Goal: Task Accomplishment & Management: Use online tool/utility

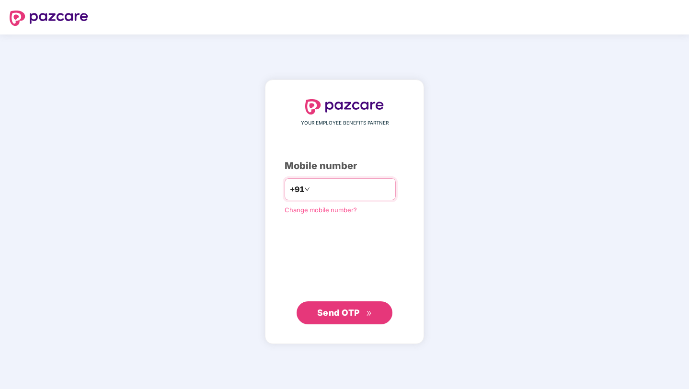
type input "**********"
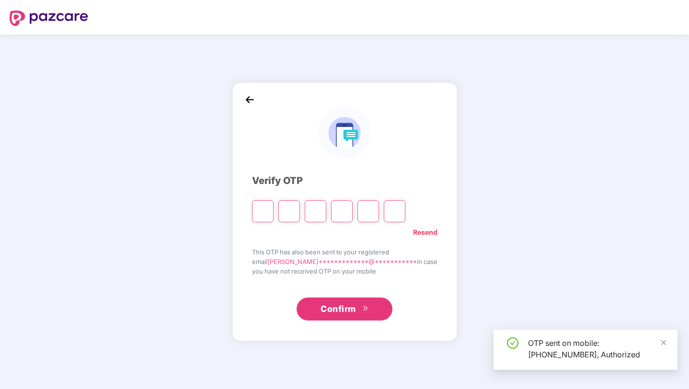
type input "*"
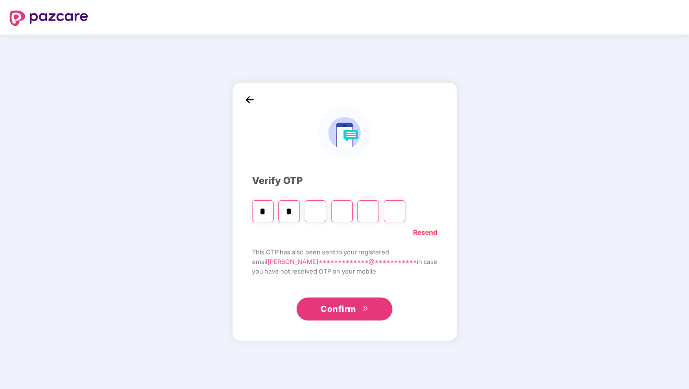
type input "*"
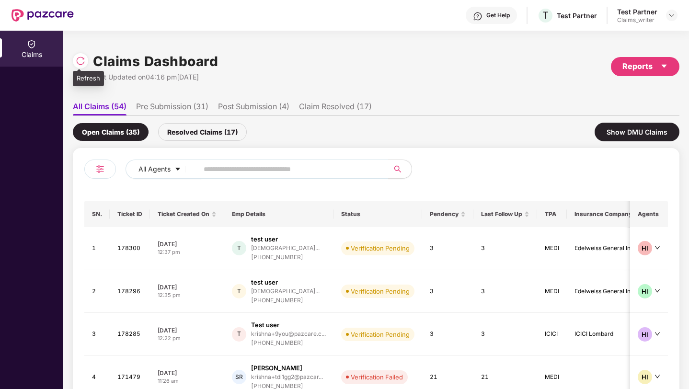
click at [83, 65] on img at bounding box center [81, 61] width 10 height 10
click at [416, 262] on td "Verification Pending" at bounding box center [377, 248] width 89 height 43
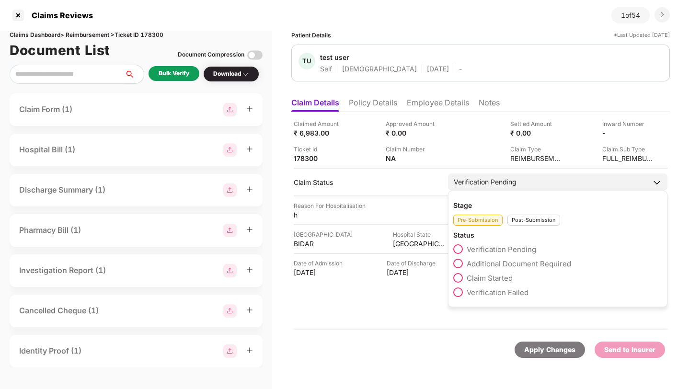
click at [459, 277] on span at bounding box center [458, 278] width 10 height 10
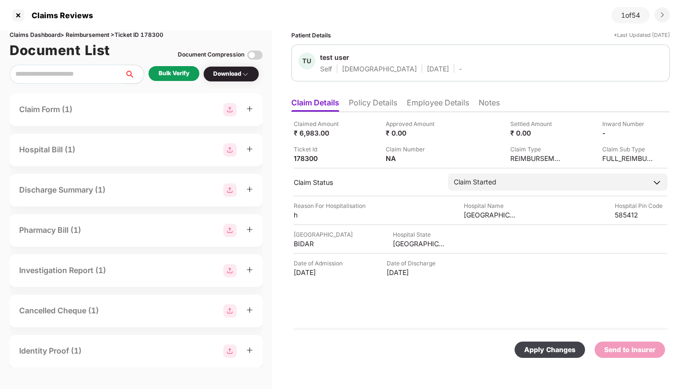
click at [550, 344] on div "Apply Changes" at bounding box center [549, 349] width 51 height 11
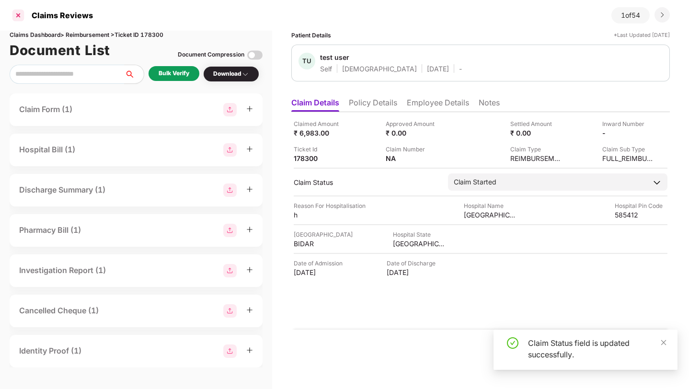
click at [17, 15] on div at bounding box center [18, 15] width 15 height 15
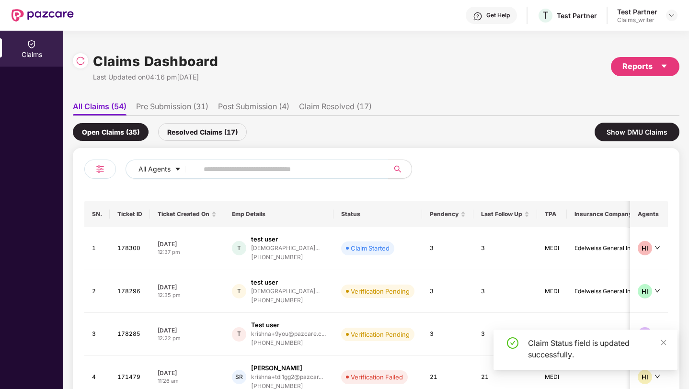
scroll to position [106, 0]
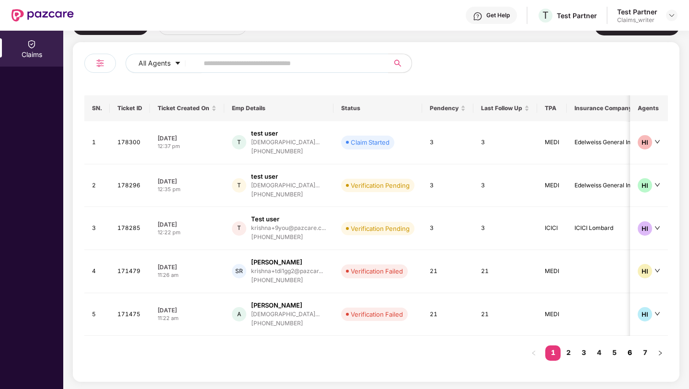
click at [629, 352] on link "6" at bounding box center [629, 352] width 15 height 14
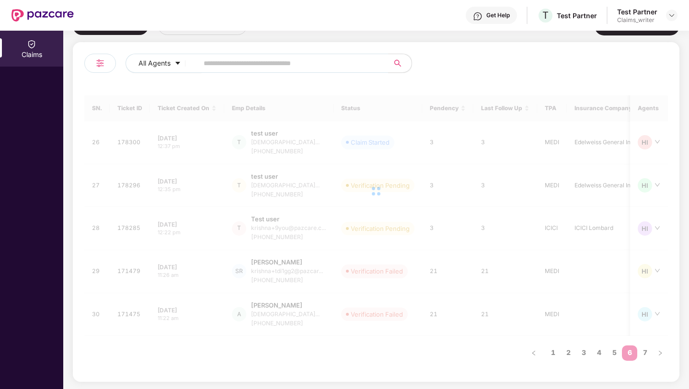
scroll to position [103, 0]
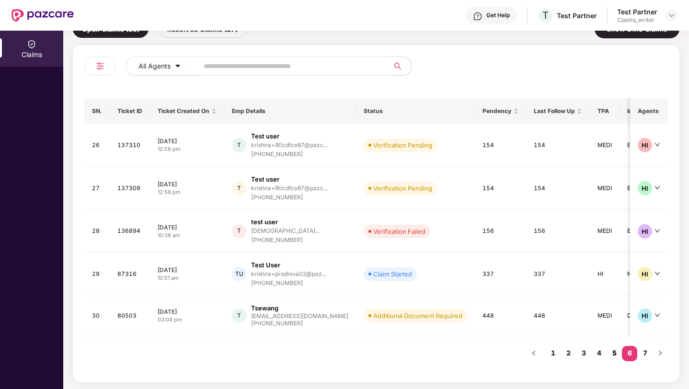
click at [613, 354] on link "5" at bounding box center [613, 353] width 15 height 14
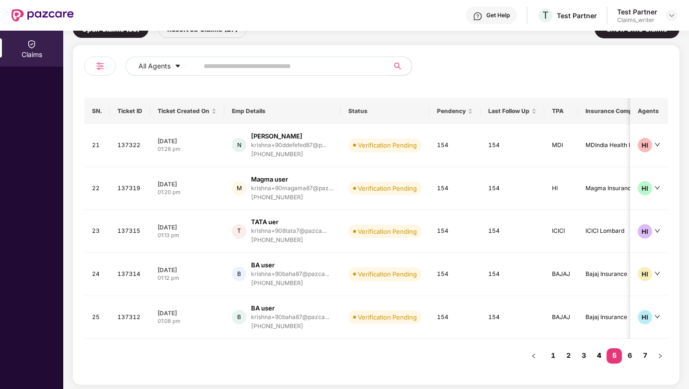
click at [602, 353] on link "4" at bounding box center [598, 355] width 15 height 14
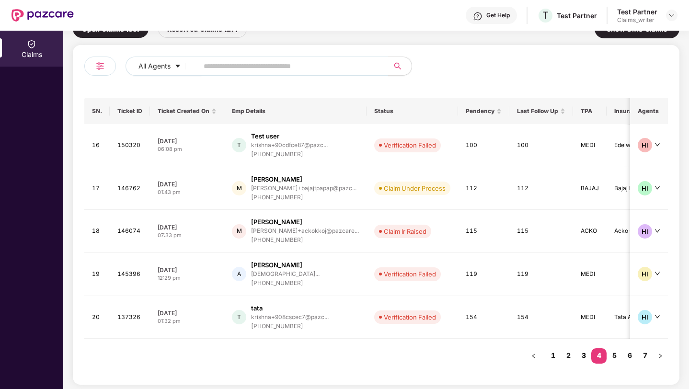
click at [588, 353] on link "3" at bounding box center [583, 355] width 15 height 14
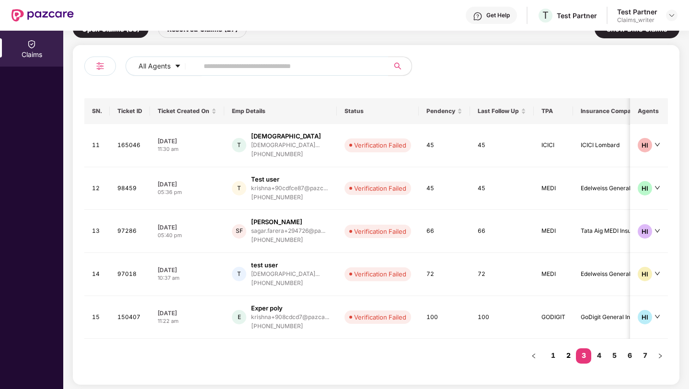
click at [569, 357] on link "2" at bounding box center [567, 355] width 15 height 14
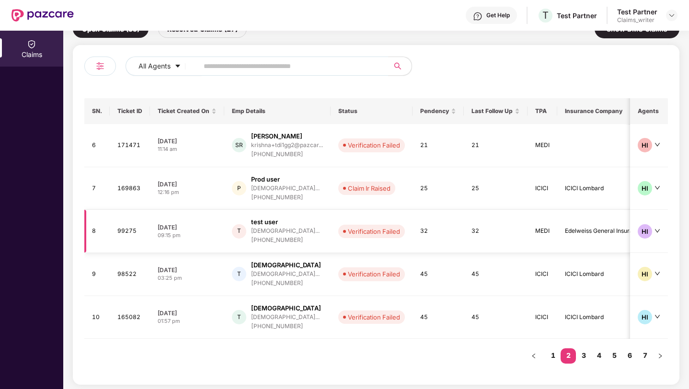
click at [432, 243] on td "32" at bounding box center [437, 231] width 51 height 43
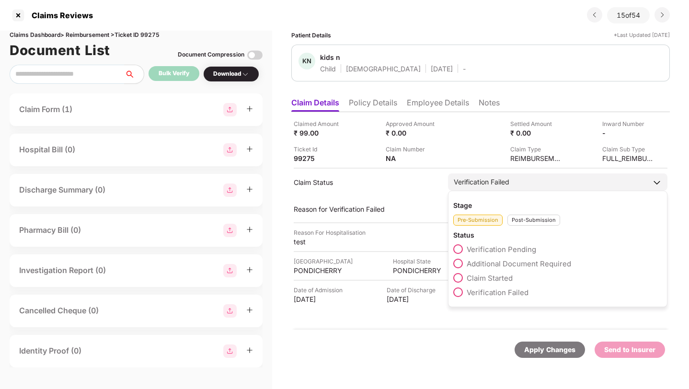
click at [458, 274] on span at bounding box center [458, 278] width 10 height 10
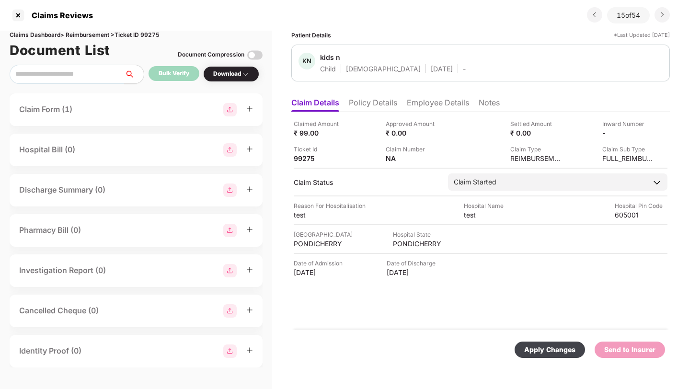
click at [541, 348] on div "Apply Changes" at bounding box center [549, 349] width 51 height 11
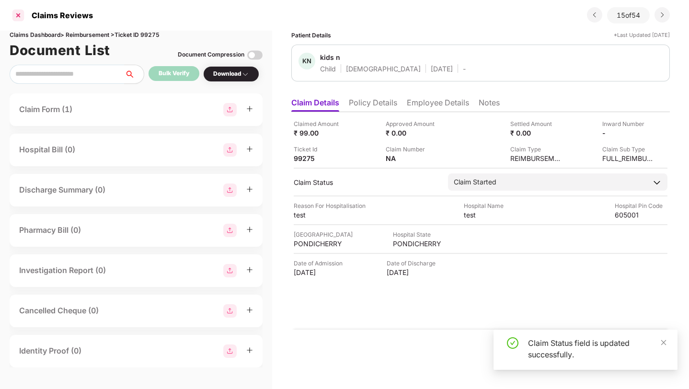
click at [18, 14] on div at bounding box center [18, 15] width 15 height 15
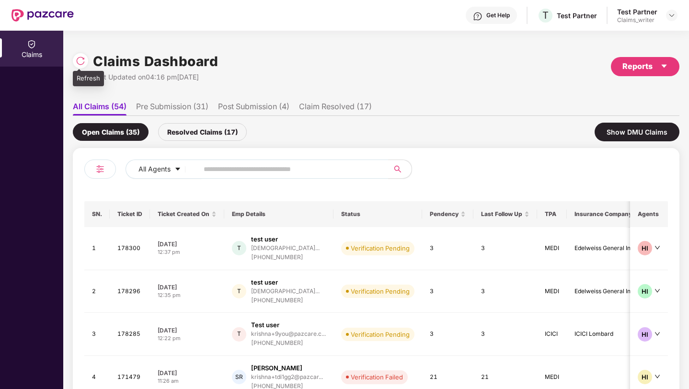
click at [81, 63] on img at bounding box center [81, 61] width 10 height 10
click at [89, 63] on div at bounding box center [83, 60] width 20 height 18
click at [421, 250] on td "Claim Started" at bounding box center [377, 248] width 89 height 43
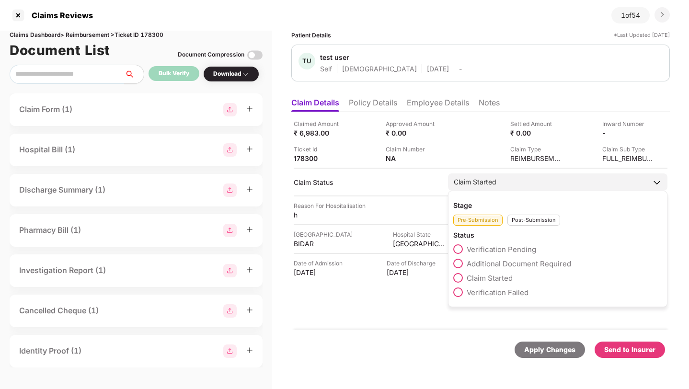
click at [523, 220] on div "Post-Submission" at bounding box center [533, 220] width 53 height 11
click at [458, 262] on span at bounding box center [458, 264] width 10 height 10
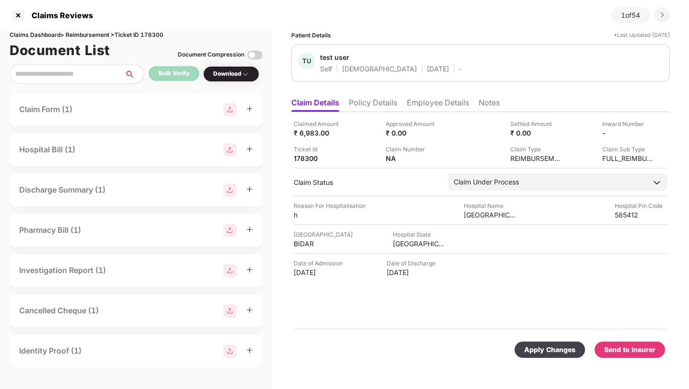
click at [538, 352] on div "Apply Changes" at bounding box center [549, 349] width 51 height 11
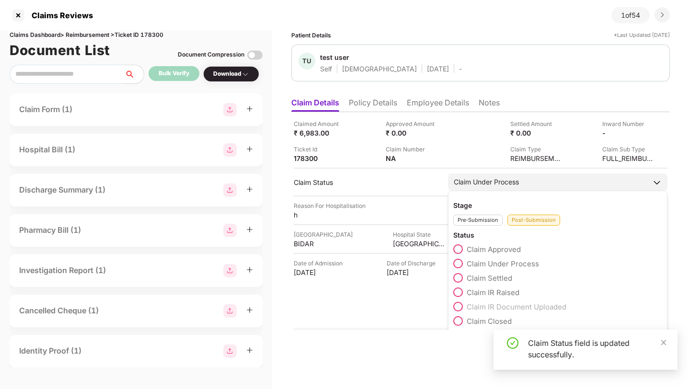
click at [459, 294] on span at bounding box center [458, 292] width 10 height 10
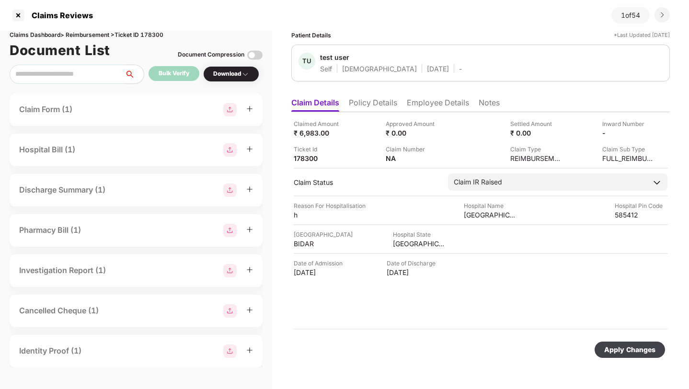
click at [614, 346] on div "Apply Changes" at bounding box center [629, 349] width 51 height 11
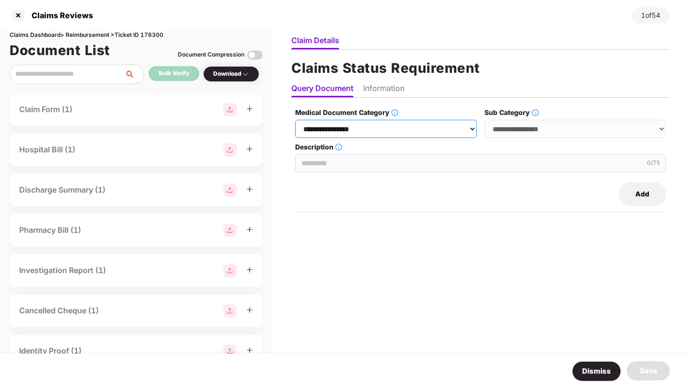
click at [364, 131] on select "**********" at bounding box center [386, 129] width 182 height 18
select select "**********"
click at [295, 120] on select "**********" at bounding box center [386, 129] width 182 height 18
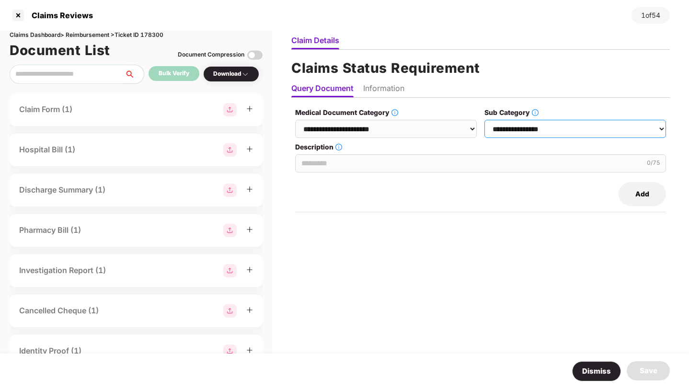
click at [542, 128] on select "**********" at bounding box center [575, 129] width 182 height 18
select select "**********"
click at [485, 120] on select "**********" at bounding box center [575, 129] width 182 height 18
click at [402, 169] on input "Description" at bounding box center [480, 163] width 371 height 18
type input "**********"
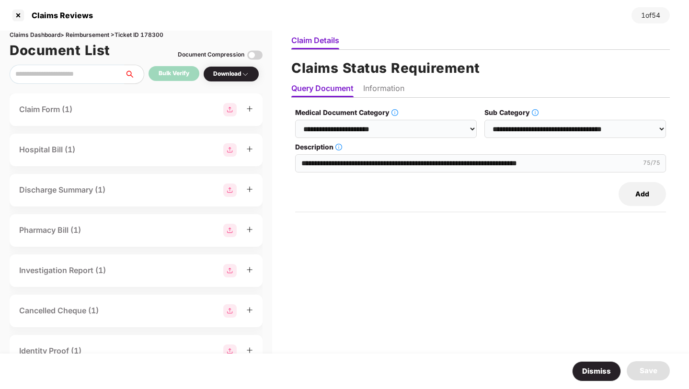
click at [398, 90] on li "Information" at bounding box center [383, 90] width 41 height 14
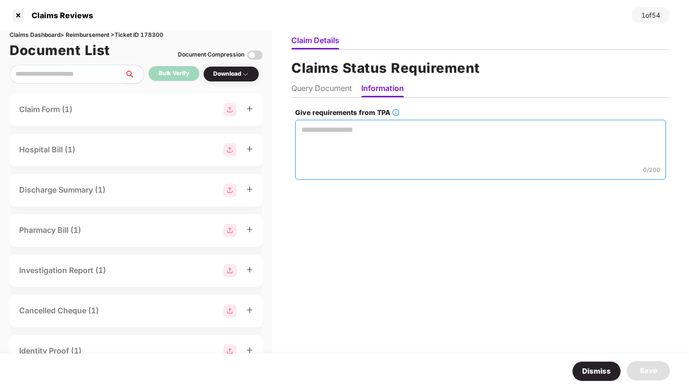
click at [409, 143] on textarea "Give requirements from TPA" at bounding box center [480, 150] width 371 height 60
type textarea "****"
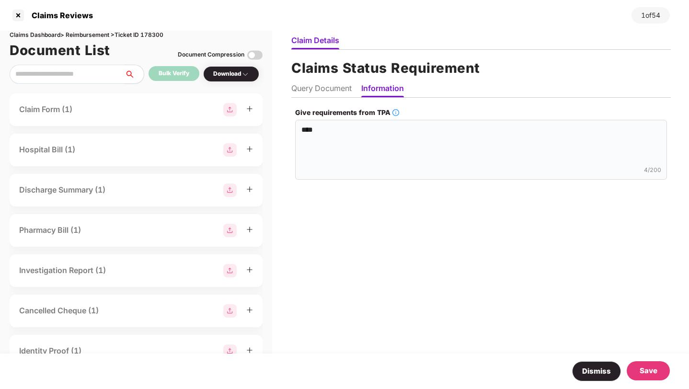
click at [643, 372] on div "Save" at bounding box center [648, 370] width 18 height 11
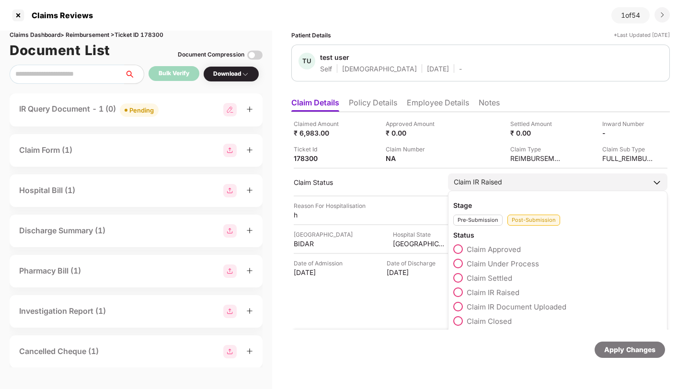
click at [458, 249] on span at bounding box center [458, 249] width 10 height 10
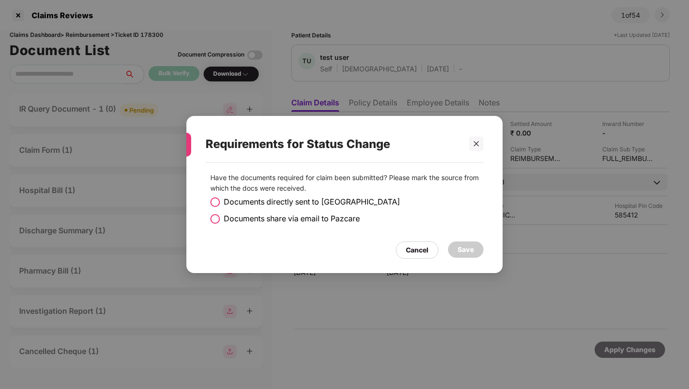
click at [215, 218] on span at bounding box center [215, 219] width 10 height 10
click at [468, 247] on div "Save" at bounding box center [465, 249] width 16 height 11
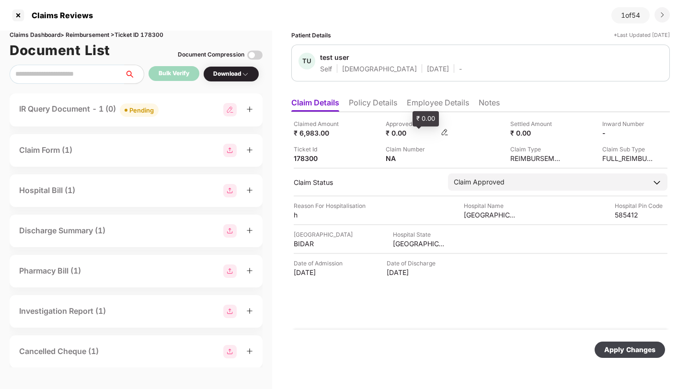
click at [417, 132] on div "₹ 0.00" at bounding box center [412, 132] width 53 height 9
click at [444, 132] on img at bounding box center [445, 132] width 8 height 8
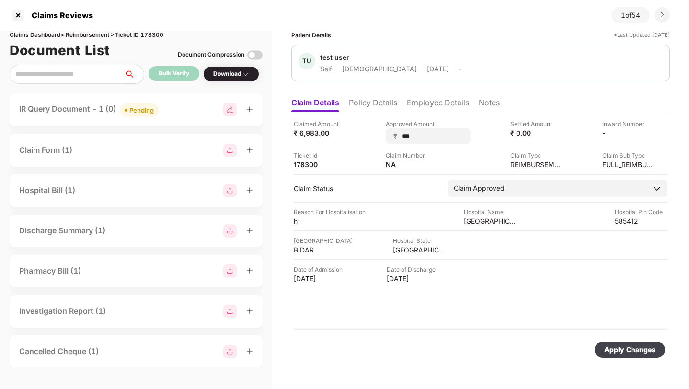
type input "****"
click at [619, 352] on div "Apply Changes" at bounding box center [629, 349] width 51 height 11
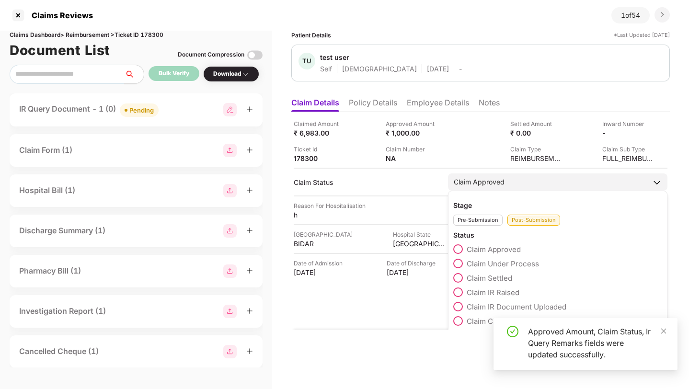
click at [456, 280] on span at bounding box center [458, 278] width 10 height 10
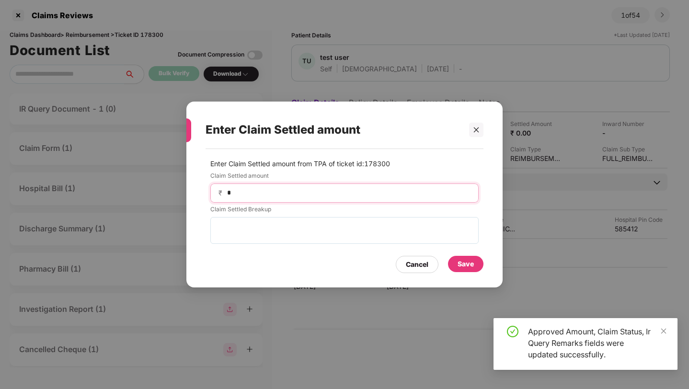
click at [349, 194] on input "*" at bounding box center [348, 193] width 244 height 10
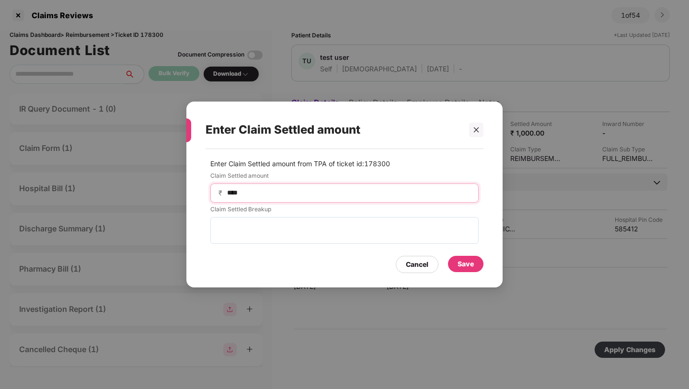
type input "****"
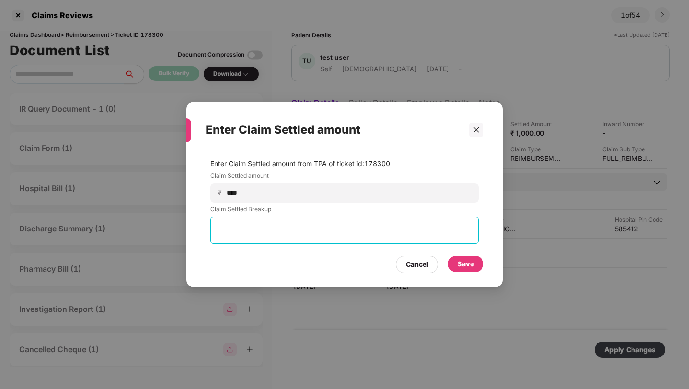
click at [337, 227] on textarea at bounding box center [344, 230] width 268 height 27
type textarea "*******"
type textarea "**********"
click at [458, 266] on div "Save" at bounding box center [465, 264] width 16 height 11
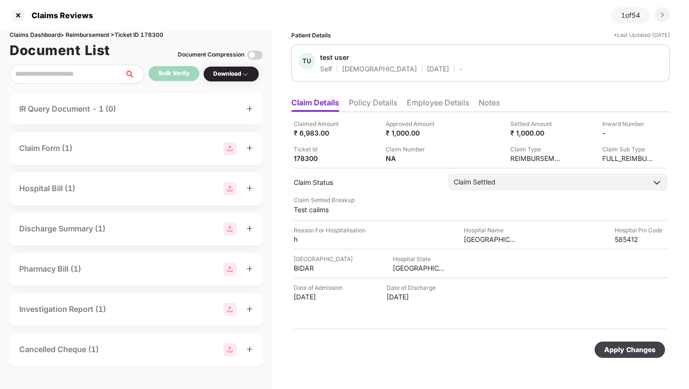
click at [615, 343] on div "Apply Changes" at bounding box center [629, 349] width 70 height 16
click at [20, 18] on div at bounding box center [18, 15] width 15 height 15
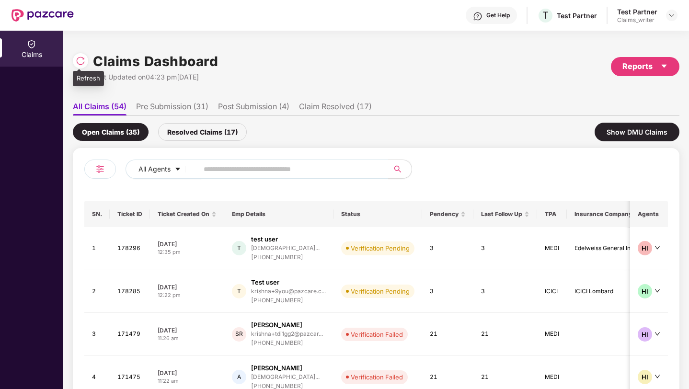
click at [82, 60] on img at bounding box center [81, 61] width 10 height 10
click at [82, 58] on img at bounding box center [81, 61] width 10 height 10
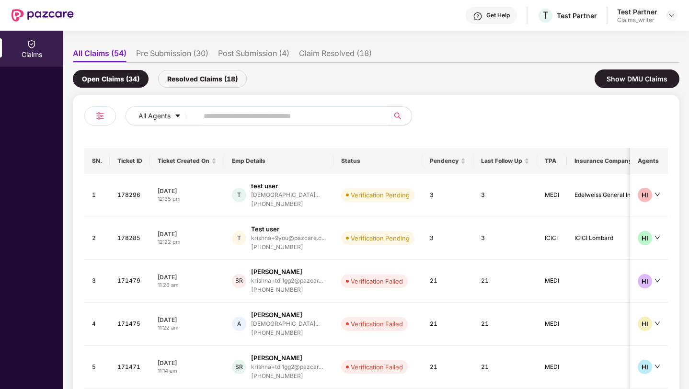
scroll to position [54, 0]
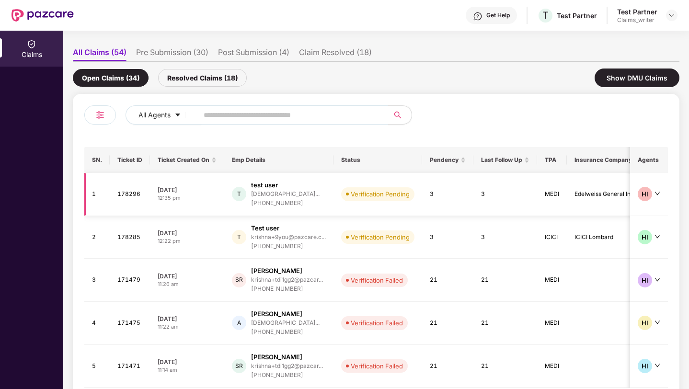
click at [337, 206] on td "Verification Pending" at bounding box center [377, 194] width 89 height 43
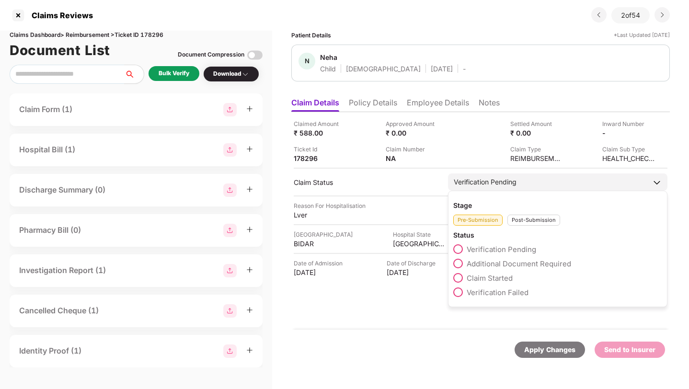
click at [459, 276] on span at bounding box center [458, 278] width 10 height 10
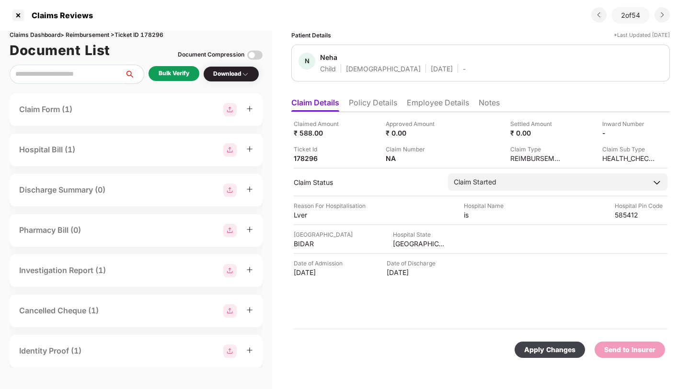
click at [543, 350] on div "Apply Changes" at bounding box center [549, 349] width 51 height 11
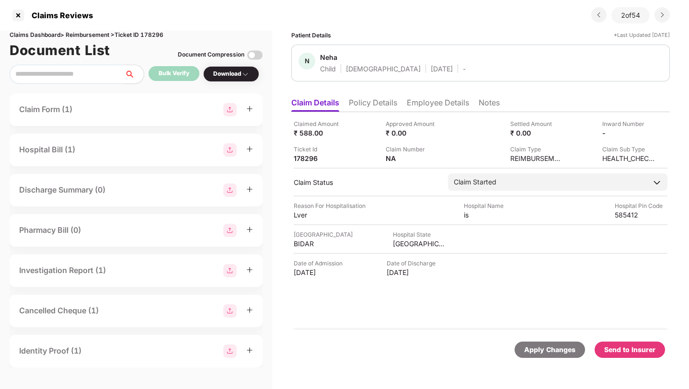
click at [633, 348] on div "Send to Insurer" at bounding box center [629, 349] width 51 height 11
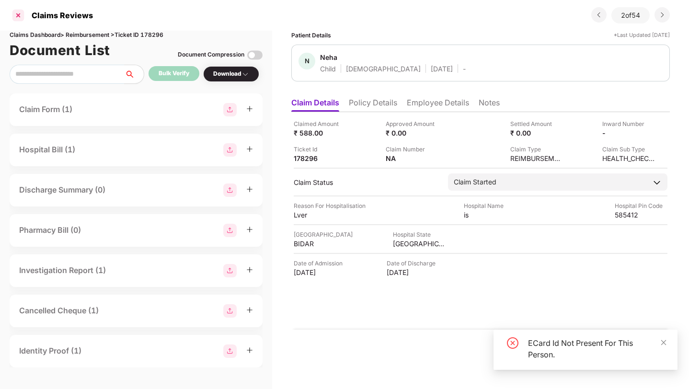
click at [18, 17] on div at bounding box center [18, 15] width 15 height 15
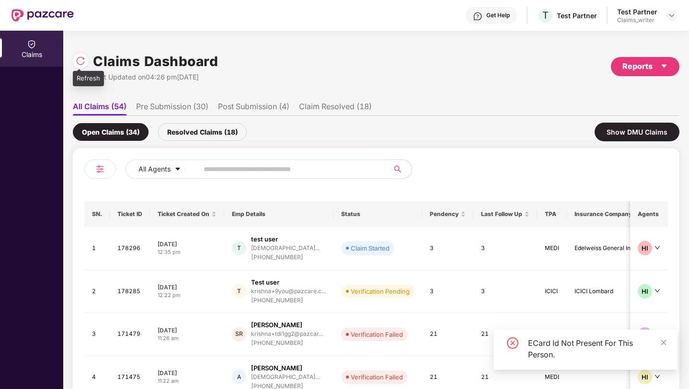
click at [83, 63] on img at bounding box center [81, 61] width 10 height 10
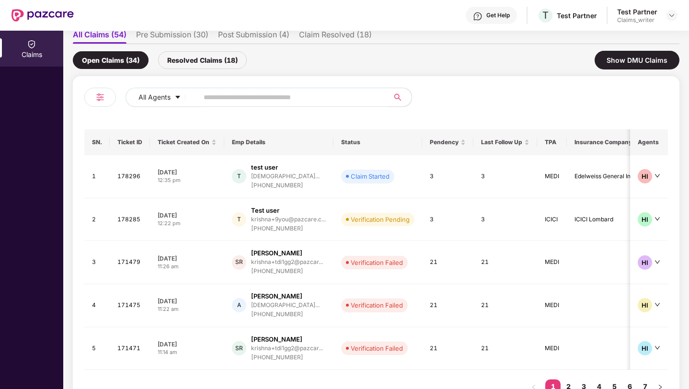
scroll to position [106, 0]
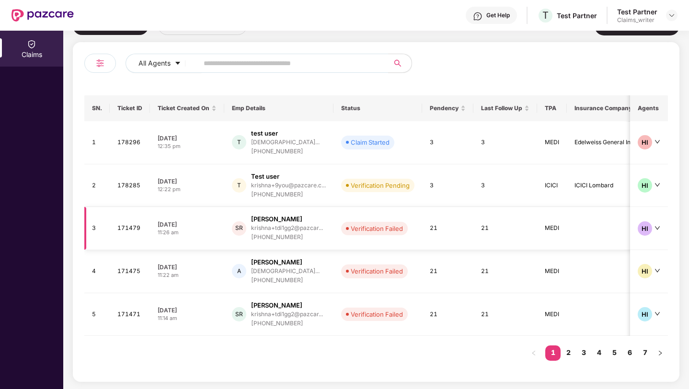
click at [409, 239] on td "Verification Failed" at bounding box center [377, 228] width 89 height 43
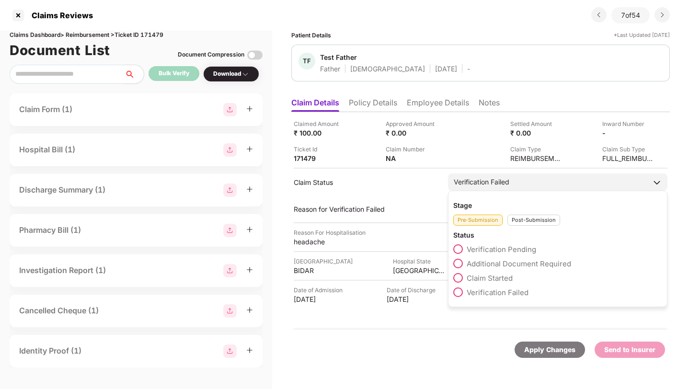
click at [458, 281] on span at bounding box center [458, 278] width 10 height 10
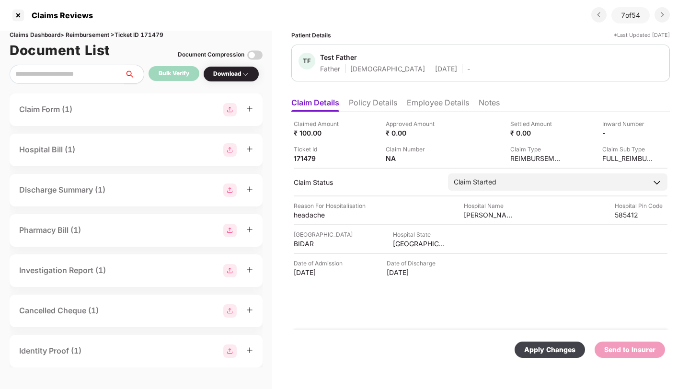
click at [436, 99] on li "Employee Details" at bounding box center [438, 105] width 62 height 14
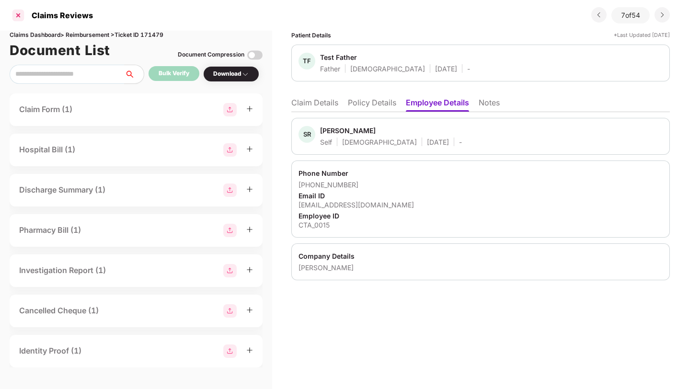
click at [20, 13] on div at bounding box center [18, 15] width 15 height 15
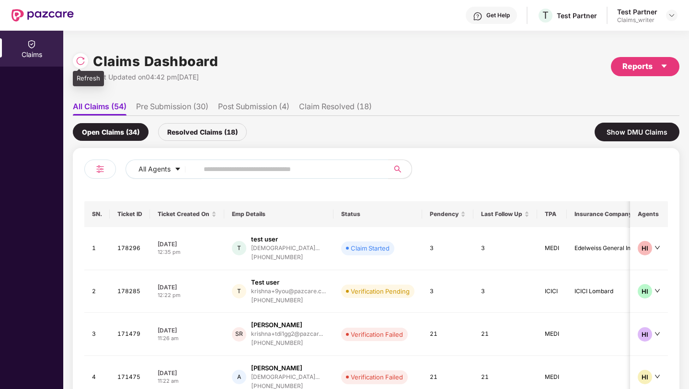
click at [81, 60] on img at bounding box center [81, 61] width 10 height 10
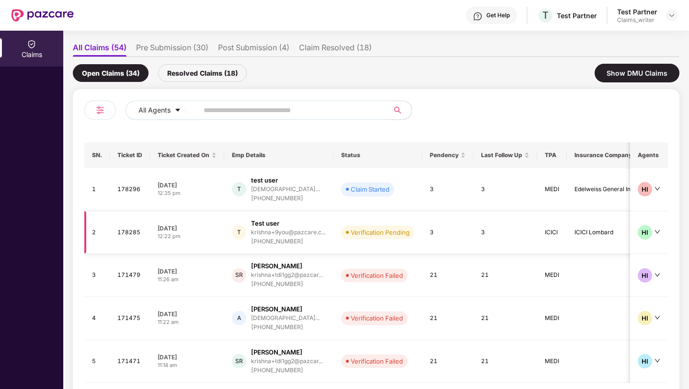
scroll to position [106, 0]
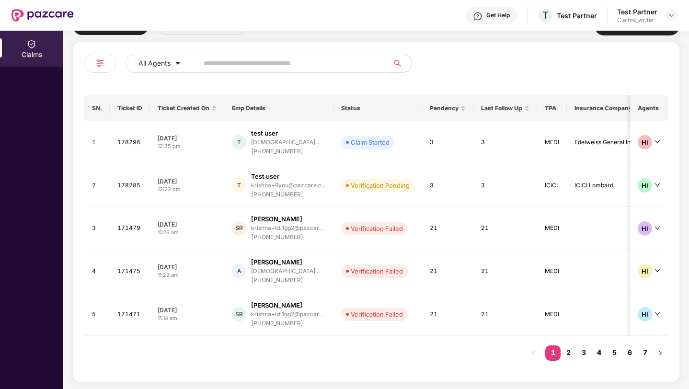
click at [597, 350] on link "4" at bounding box center [598, 352] width 15 height 14
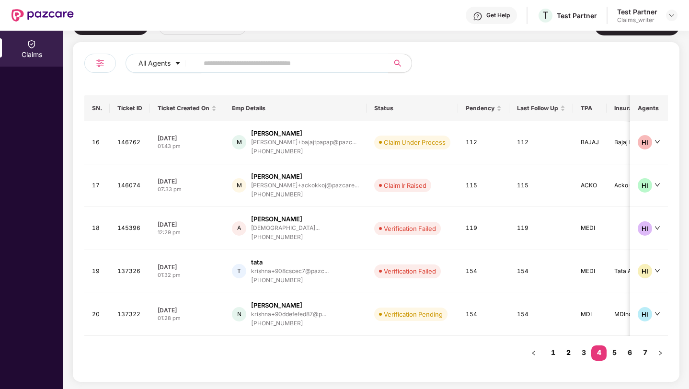
click at [568, 354] on link "2" at bounding box center [567, 352] width 15 height 14
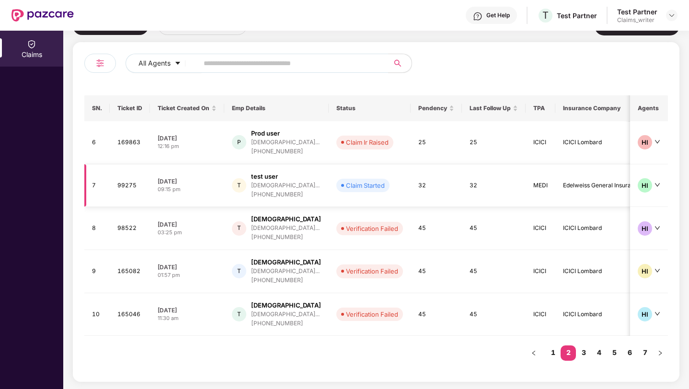
click at [456, 193] on td "32" at bounding box center [435, 185] width 51 height 43
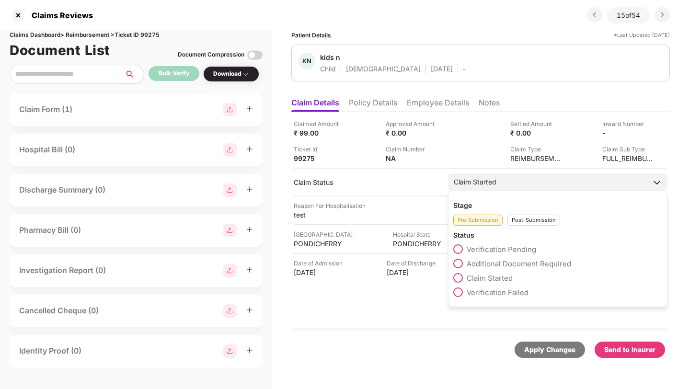
click at [521, 219] on div "Post-Submission" at bounding box center [533, 220] width 53 height 11
click at [461, 263] on span at bounding box center [458, 264] width 10 height 10
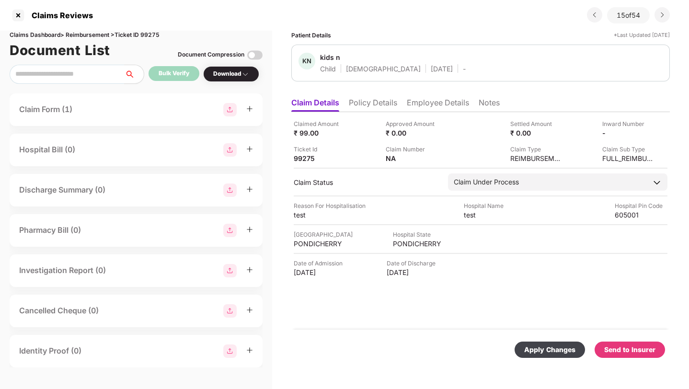
click at [550, 349] on div "Apply Changes" at bounding box center [549, 349] width 51 height 11
click at [427, 100] on li "Employee Details" at bounding box center [438, 105] width 62 height 14
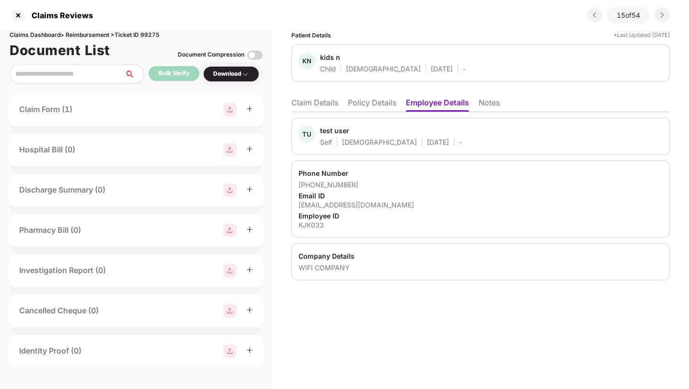
click at [322, 103] on li "Claim Details" at bounding box center [314, 105] width 47 height 14
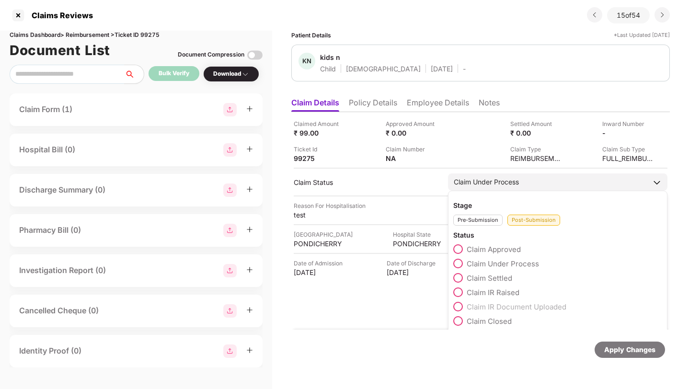
click at [458, 247] on span at bounding box center [458, 249] width 10 height 10
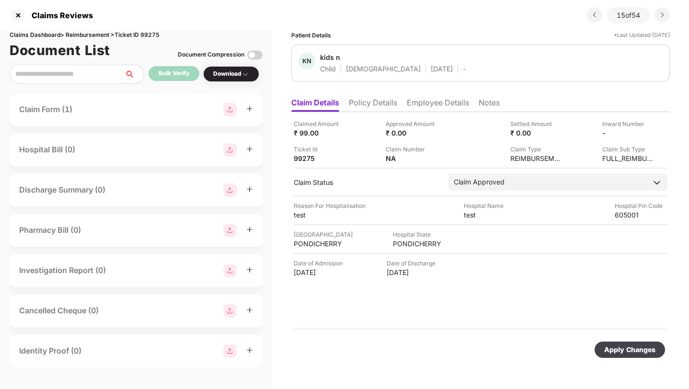
click at [431, 126] on div "Approved Amount" at bounding box center [412, 123] width 53 height 9
click at [444, 132] on img at bounding box center [445, 132] width 8 height 8
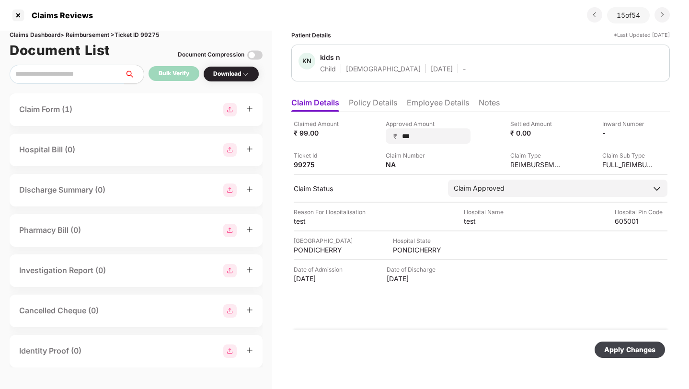
type input "**"
click at [619, 355] on div "Apply Changes" at bounding box center [629, 349] width 70 height 16
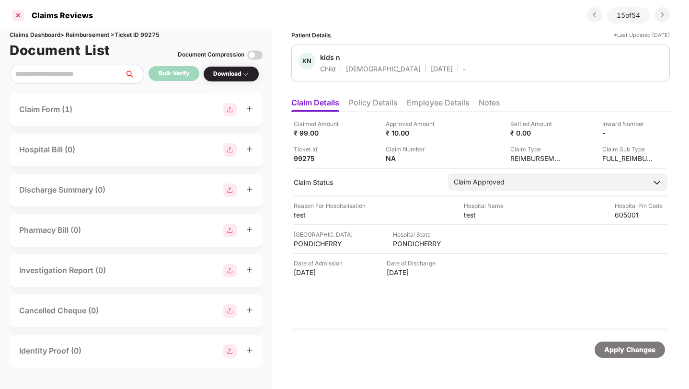
click at [18, 17] on div at bounding box center [18, 15] width 15 height 15
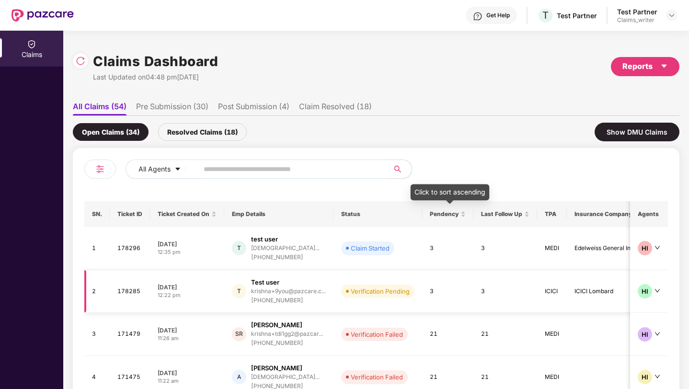
scroll to position [106, 0]
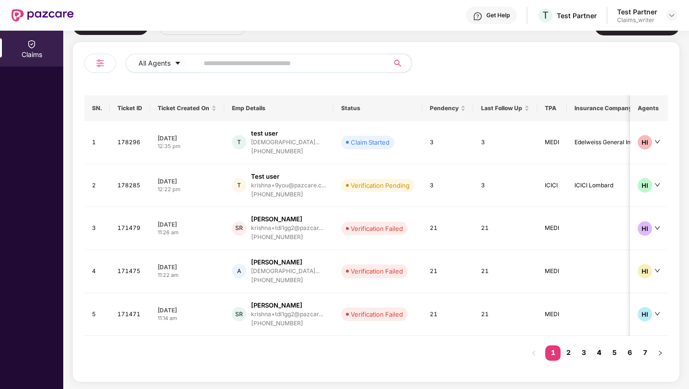
click at [599, 352] on link "4" at bounding box center [598, 352] width 15 height 14
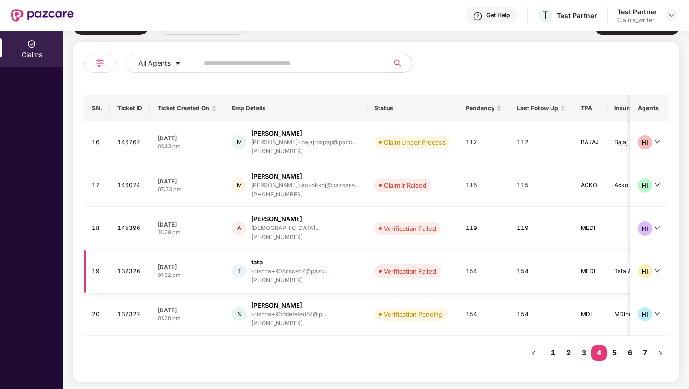
click at [509, 276] on td "154" at bounding box center [541, 271] width 64 height 43
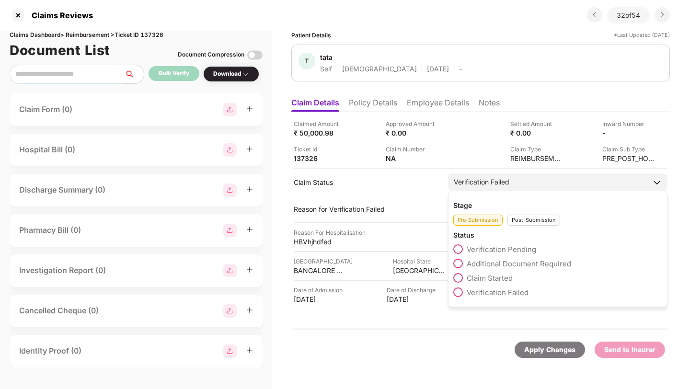
click at [459, 274] on span at bounding box center [458, 278] width 10 height 10
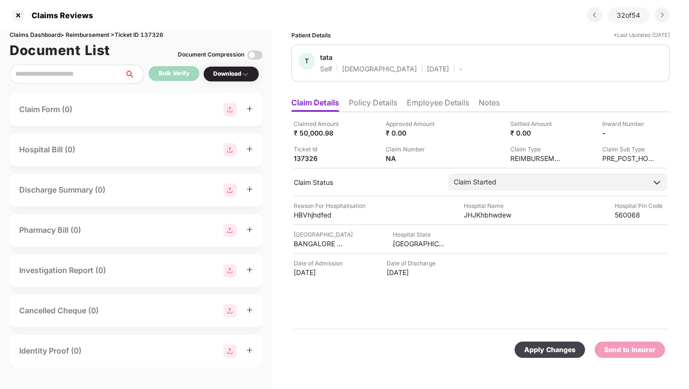
click at [538, 349] on div "Apply Changes" at bounding box center [549, 349] width 51 height 11
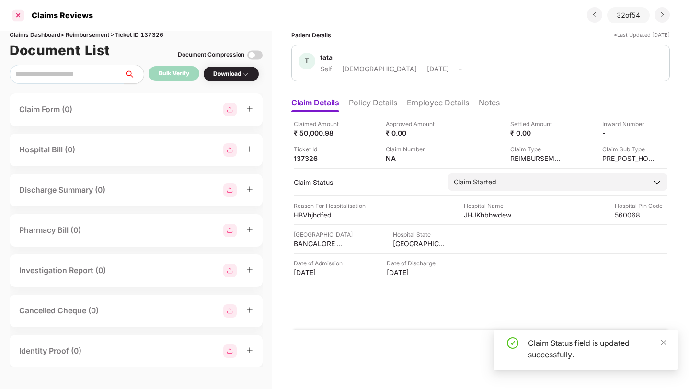
click at [21, 17] on div at bounding box center [18, 15] width 15 height 15
